Goal: Find specific page/section: Find specific page/section

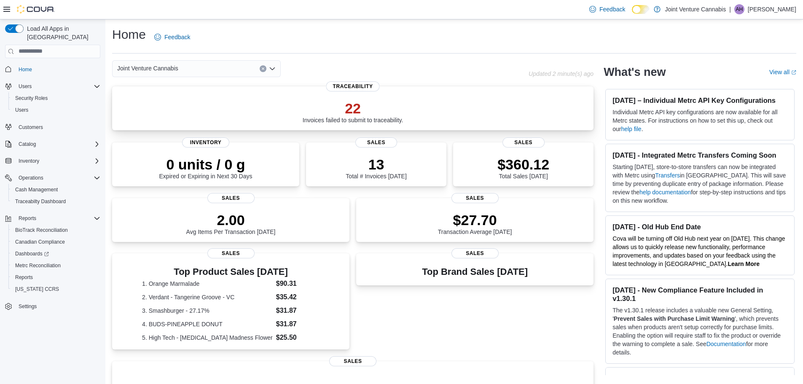
click at [353, 119] on div "22 Invoices failed to submit to traceability." at bounding box center [353, 112] width 101 height 24
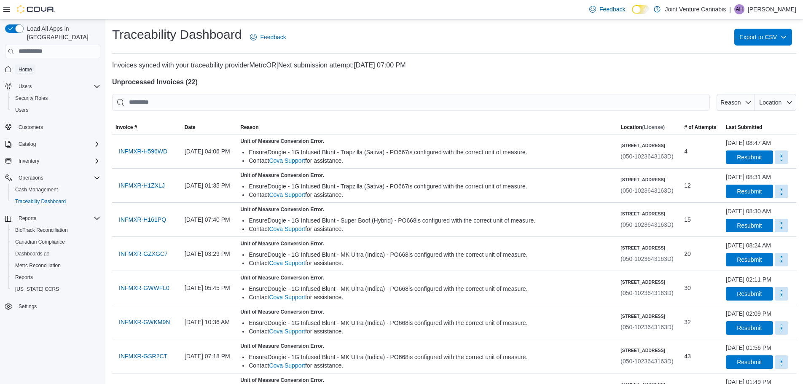
click at [34, 65] on link "Home" at bounding box center [25, 70] width 20 height 10
